Goal: Task Accomplishment & Management: Complete application form

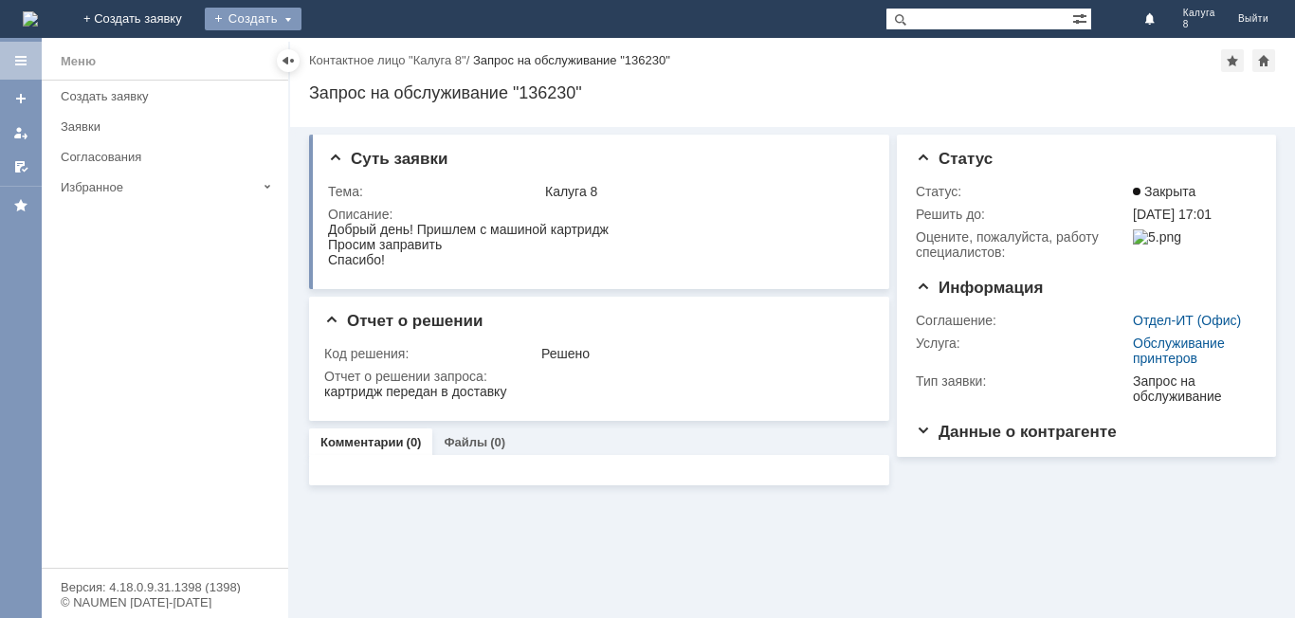
click at [301, 19] on div "Создать" at bounding box center [253, 19] width 97 height 23
click at [353, 52] on link "Заявка" at bounding box center [281, 57] width 144 height 23
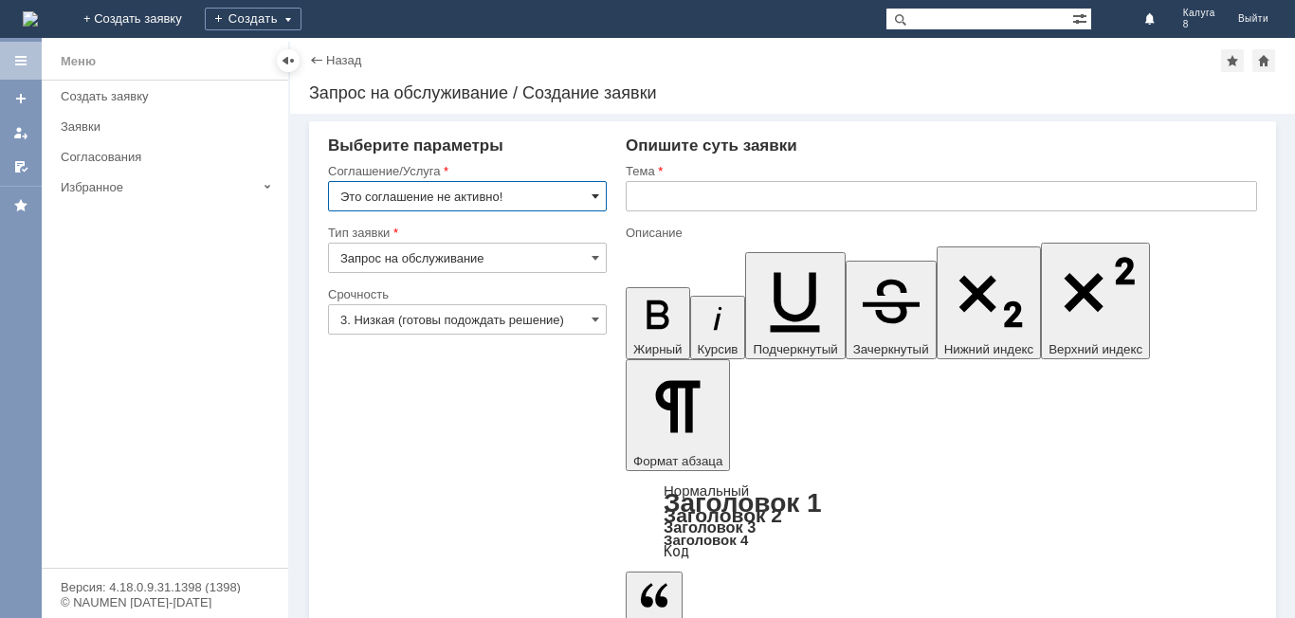
click at [597, 196] on span at bounding box center [596, 196] width 8 height 15
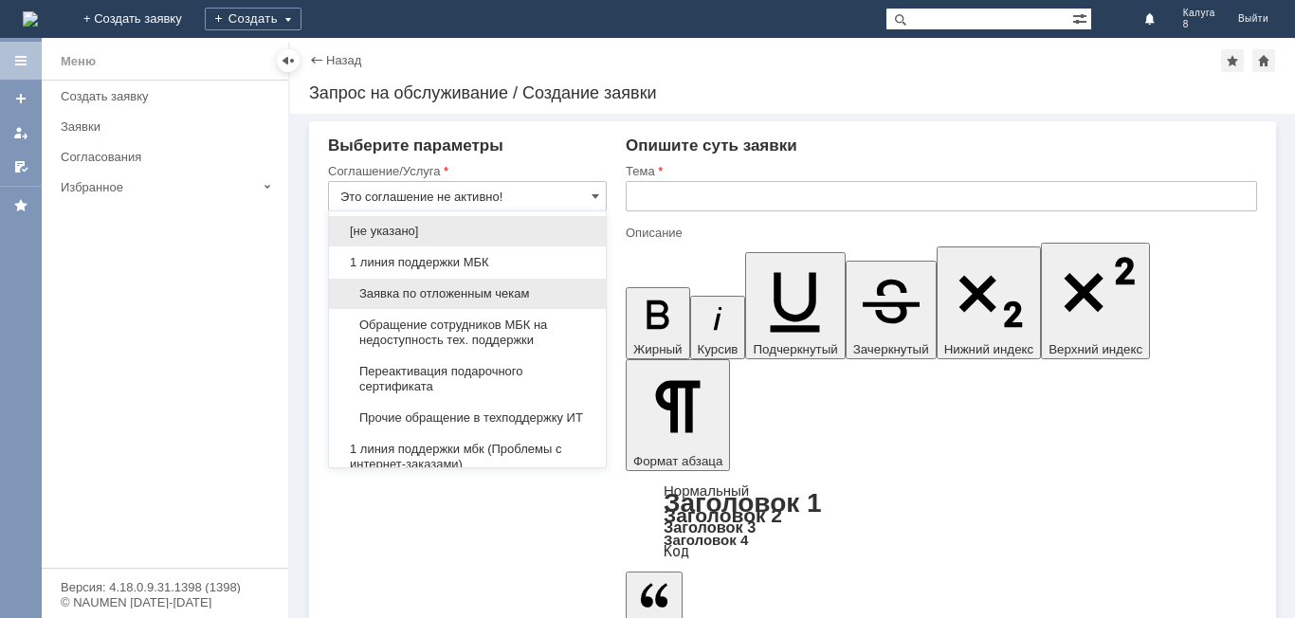
click at [502, 287] on span "Заявка по отложенным чекам" at bounding box center [467, 293] width 254 height 15
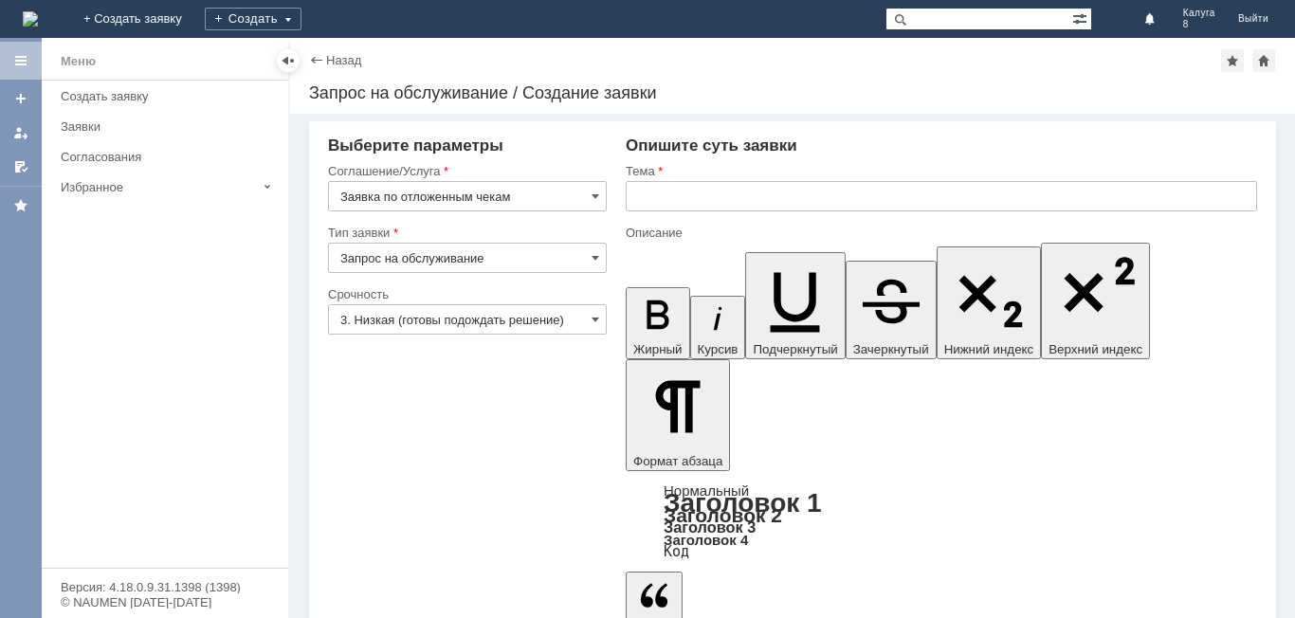
type input "Заявка по отложенным чекам"
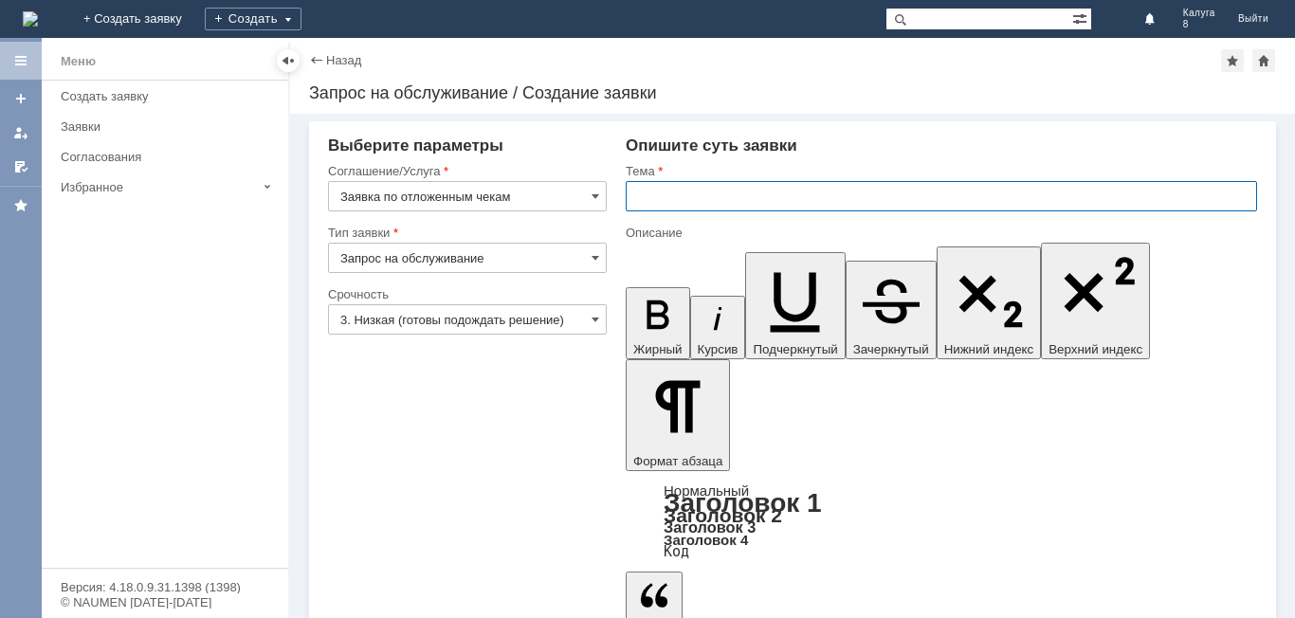
click at [669, 192] on input "text" at bounding box center [941, 196] width 631 height 30
type input "[PERSON_NAME] удалить отложенный чек"
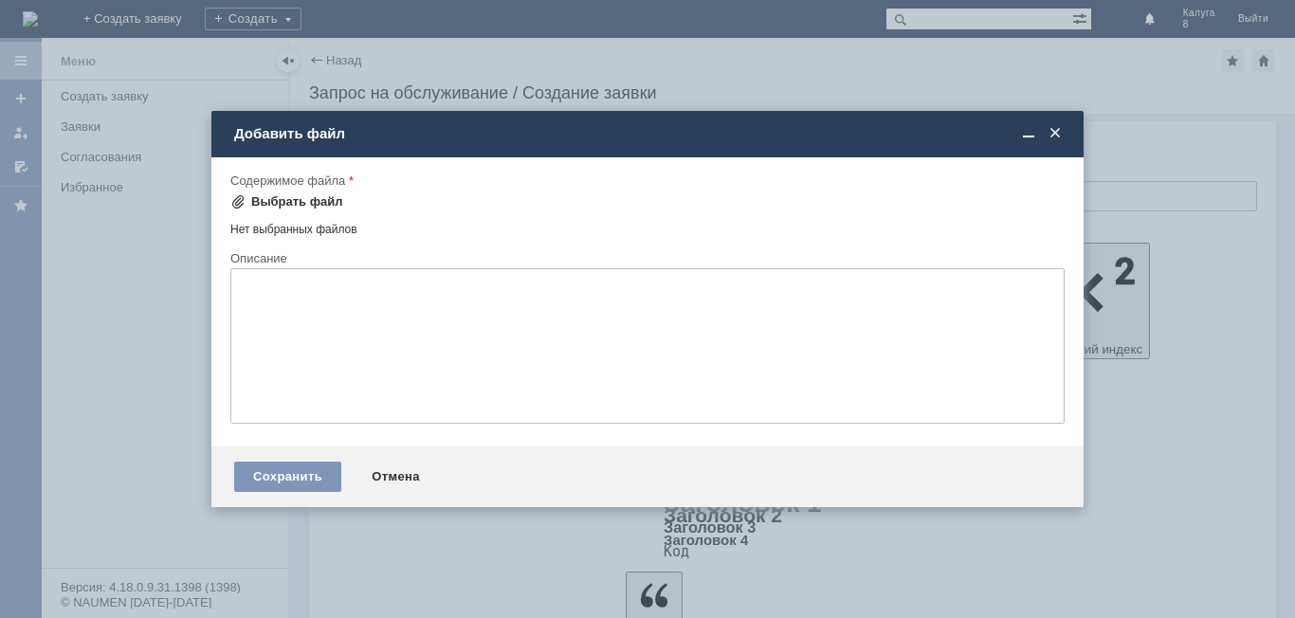
click at [301, 200] on div "Выбрать файл" at bounding box center [297, 201] width 92 height 15
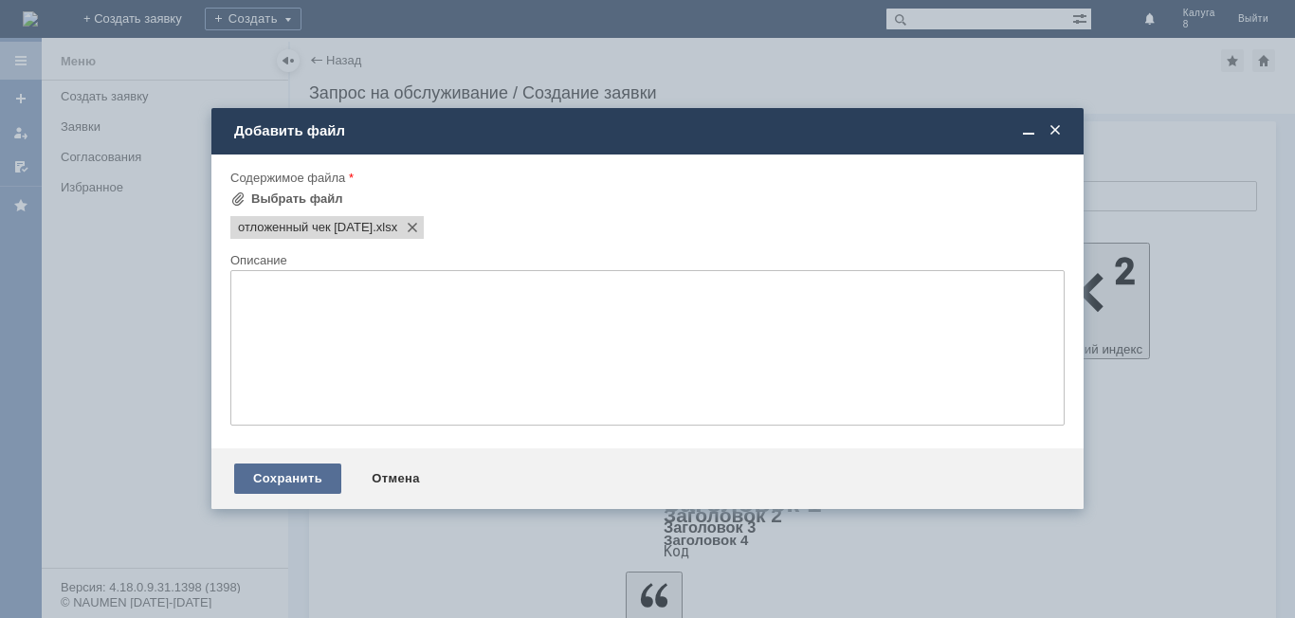
click at [303, 474] on div "Сохранить" at bounding box center [287, 479] width 107 height 30
